Goal: Information Seeking & Learning: Learn about a topic

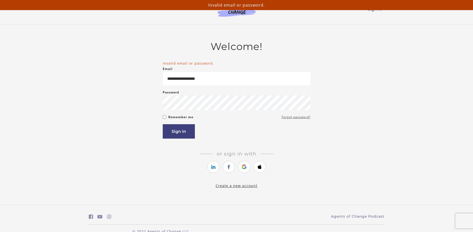
click at [296, 119] on link "Forgot password?" at bounding box center [295, 117] width 29 height 6
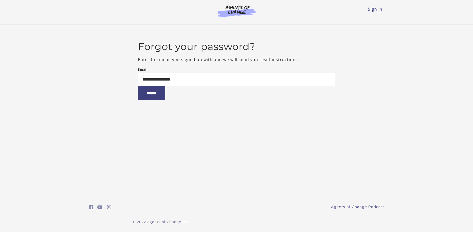
type input "**********"
click at [138, 86] on input "******" at bounding box center [151, 93] width 27 height 14
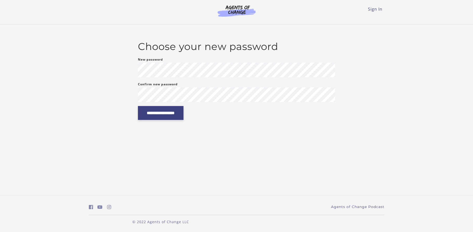
click at [171, 116] on input "**********" at bounding box center [161, 113] width 46 height 14
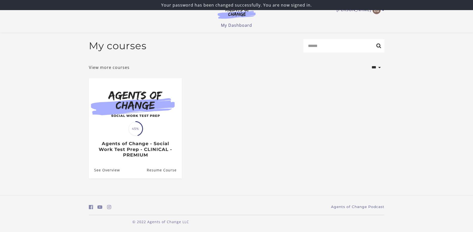
scroll to position [1, 0]
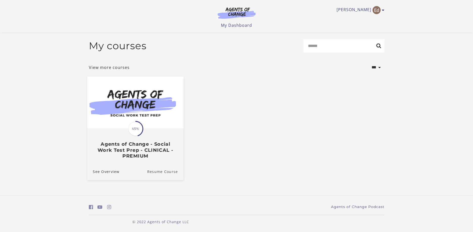
click at [167, 172] on link "Resume Course" at bounding box center [165, 171] width 36 height 17
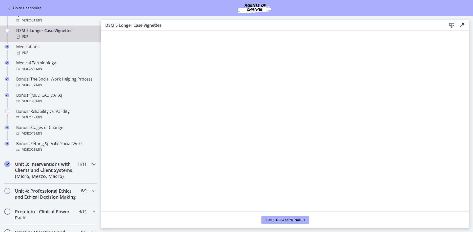
scroll to position [367, 0]
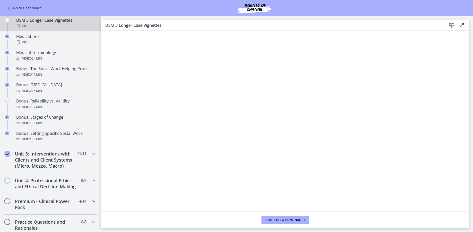
click at [8, 154] on icon "Completed" at bounding box center [7, 154] width 6 height 6
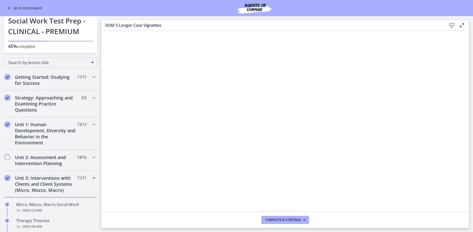
scroll to position [0, 0]
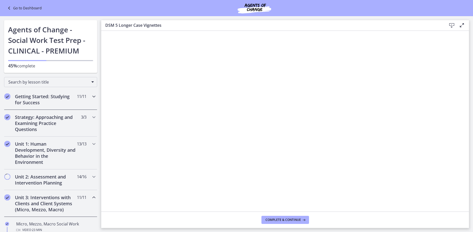
click at [40, 100] on h2 "Getting Started: Studying for Success" at bounding box center [46, 100] width 62 height 12
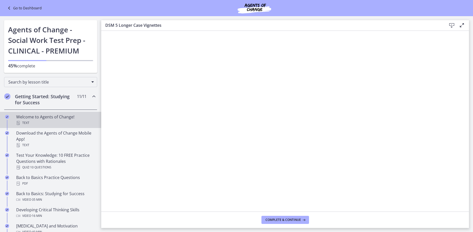
click at [45, 117] on div "Welcome to Agents of Change! Text" at bounding box center [55, 120] width 79 height 12
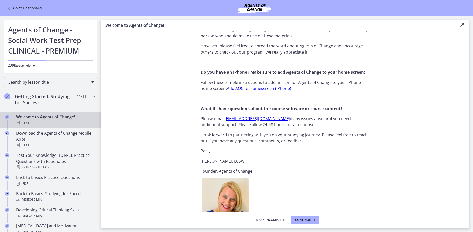
scroll to position [493, 0]
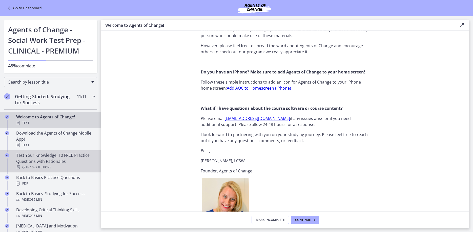
click at [58, 163] on div "Test Your Knowledge: 10 FREE Practice Questions with Rationales Quiz · 10 Quest…" at bounding box center [55, 161] width 79 height 18
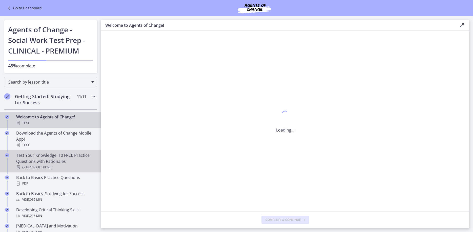
scroll to position [0, 0]
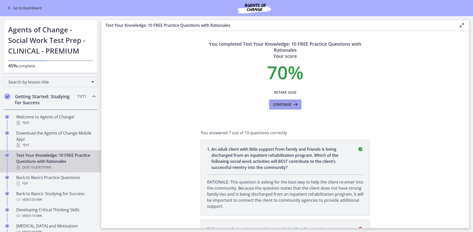
click at [283, 106] on span "Continue" at bounding box center [282, 105] width 18 height 6
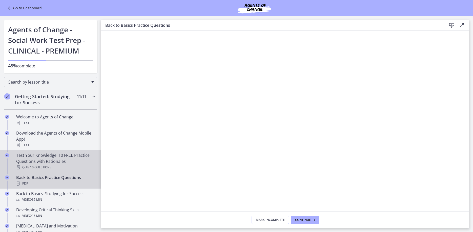
click at [66, 163] on div "Test Your Knowledge: 10 FREE Practice Questions with Rationales Quiz · 10 Quest…" at bounding box center [55, 161] width 79 height 18
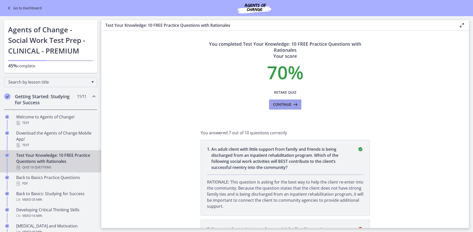
click at [279, 107] on span "Continue" at bounding box center [282, 105] width 18 height 6
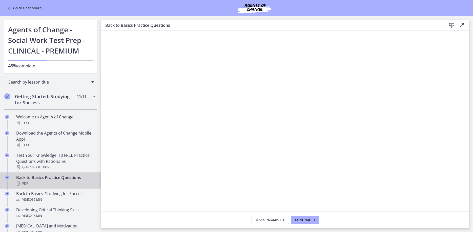
click at [78, 182] on div "PDF" at bounding box center [55, 184] width 79 height 6
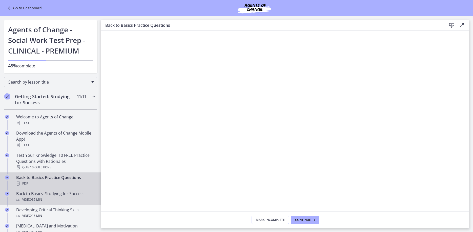
click at [67, 198] on div "Video · 35 min" at bounding box center [55, 200] width 79 height 6
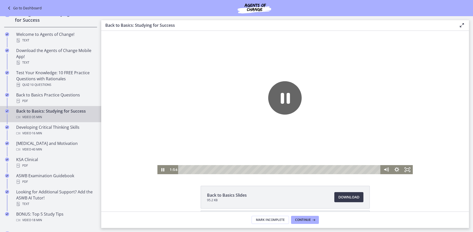
click at [288, 98] on icon "Pause" at bounding box center [285, 98] width 9 height 11
click at [288, 98] on icon "Play Video" at bounding box center [285, 98] width 9 height 12
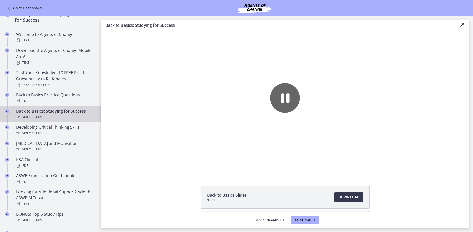
click at [78, 114] on div "Video · 35 min" at bounding box center [55, 117] width 79 height 6
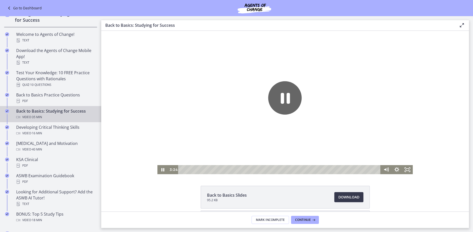
click at [295, 98] on icon "Pause" at bounding box center [285, 98] width 34 height 34
